Goal: Register for event/course

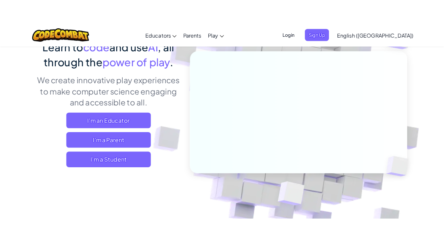
scroll to position [74, 0]
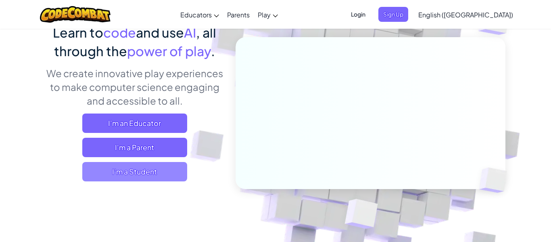
click at [153, 169] on span "I'm a Student" at bounding box center [134, 171] width 105 height 19
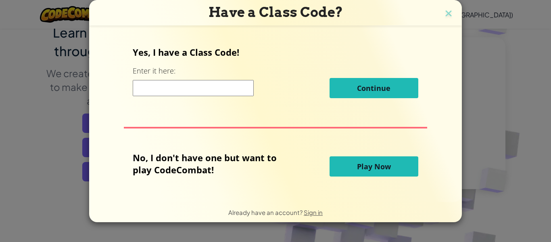
click at [179, 84] on input at bounding box center [193, 88] width 121 height 16
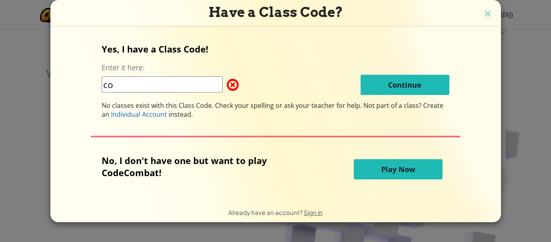
type input "c"
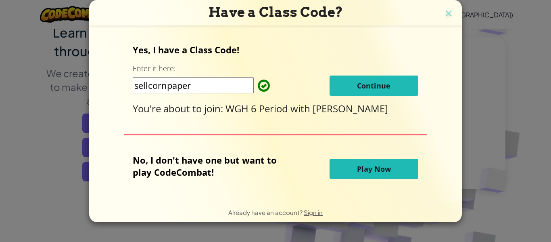
type input "sellcornpaper"
click at [379, 84] on span "Continue" at bounding box center [374, 86] width 34 height 10
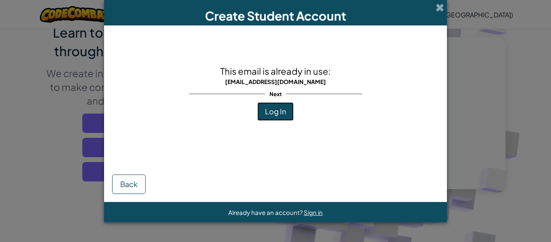
click at [274, 116] on button "Log In" at bounding box center [276, 111] width 36 height 19
